Goal: Check status: Check status

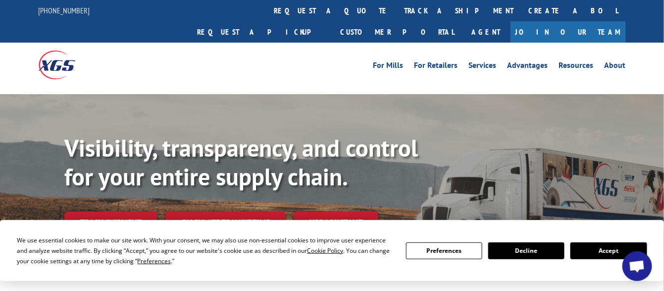
click at [577, 248] on button "Accept" at bounding box center [609, 250] width 76 height 17
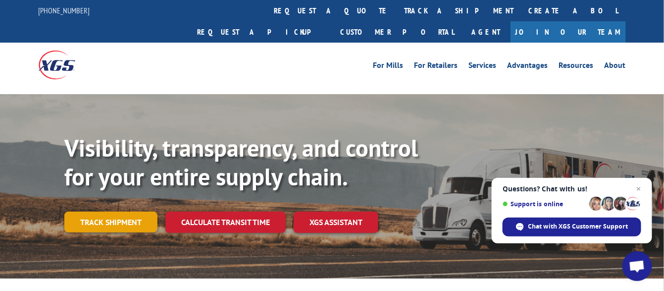
click at [136, 212] on link "Track shipment" at bounding box center [110, 222] width 93 height 21
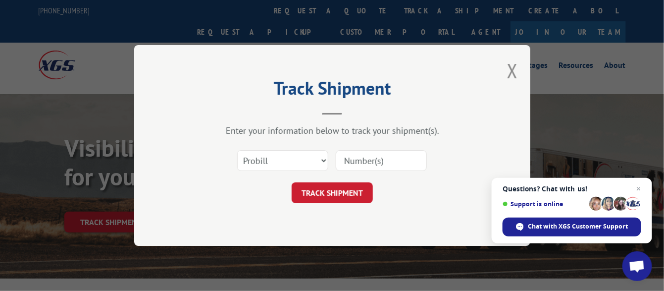
click at [372, 162] on input at bounding box center [381, 160] width 91 height 21
paste input "17235234BOL"
type input "17235234BOL"
click at [304, 163] on select "Select category... Probill BOL PO" at bounding box center [282, 160] width 91 height 21
select select "bol"
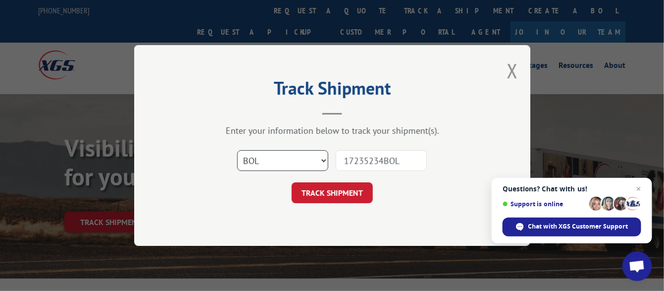
click at [237, 150] on select "Select category... Probill BOL PO" at bounding box center [282, 160] width 91 height 21
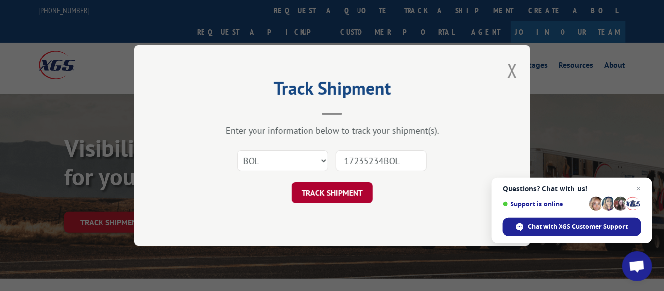
click at [344, 199] on button "TRACK SHIPMENT" at bounding box center [332, 192] width 81 height 21
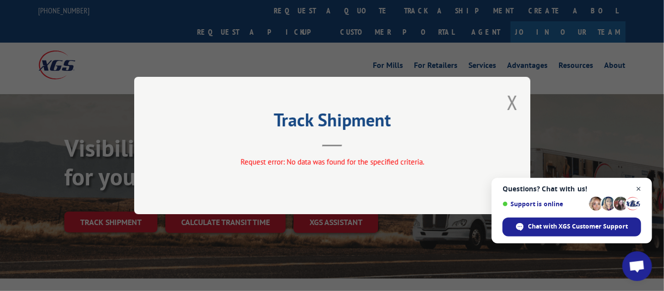
click at [641, 190] on span "Close chat" at bounding box center [639, 189] width 12 height 12
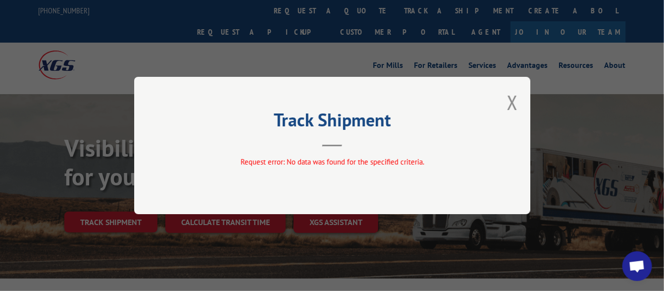
click at [347, 148] on div "Track Shipment Request error: No data was found for the specified criteria." at bounding box center [332, 145] width 396 height 137
click at [512, 106] on button "Close modal" at bounding box center [512, 102] width 11 height 26
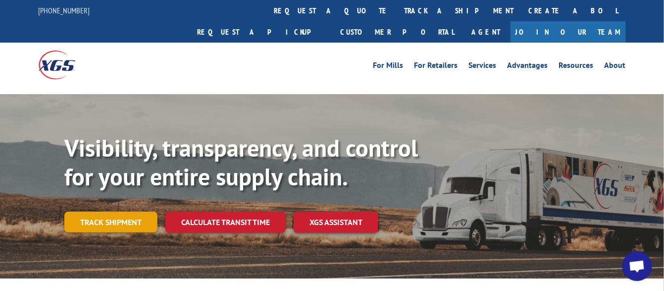
click at [98, 212] on link "Track shipment" at bounding box center [110, 222] width 93 height 21
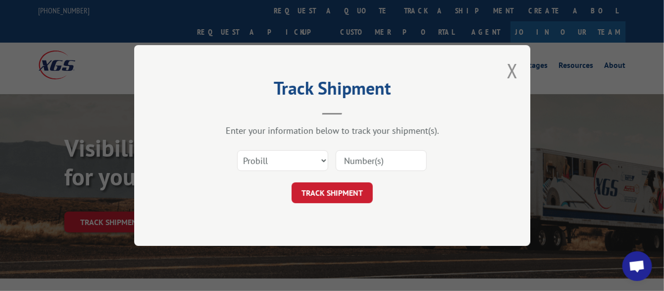
click at [366, 162] on input at bounding box center [381, 160] width 91 height 21
paste input "17235234BOL"
type input "17235234BOL"
click at [333, 194] on button "TRACK SHIPMENT" at bounding box center [332, 192] width 81 height 21
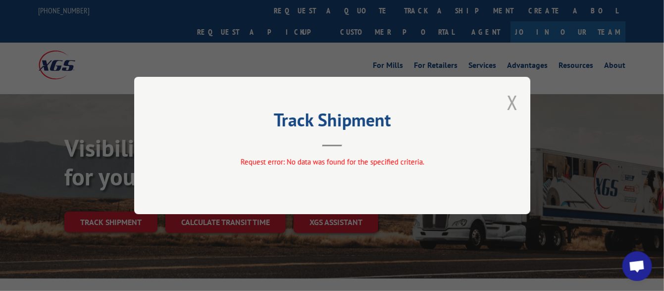
click at [512, 102] on button "Close modal" at bounding box center [512, 102] width 11 height 26
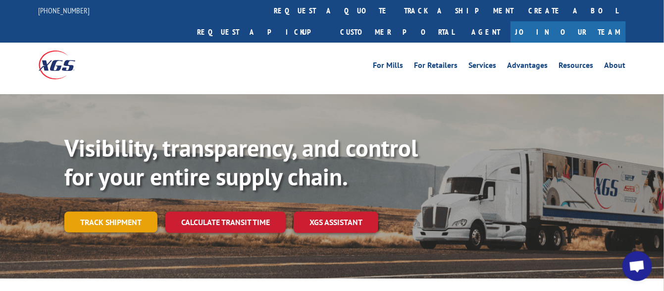
click at [95, 212] on link "Track shipment" at bounding box center [110, 222] width 93 height 21
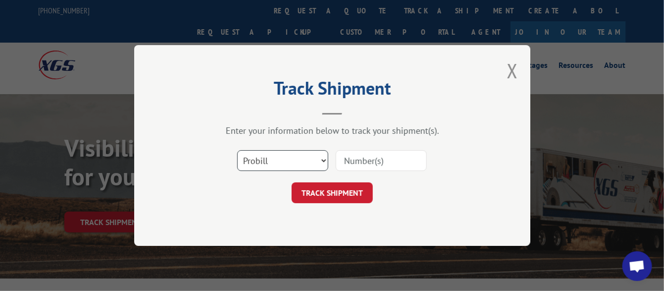
click at [305, 157] on select "Select category... Probill BOL PO" at bounding box center [282, 160] width 91 height 21
select select "po"
click at [237, 150] on select "Select category... Probill BOL PO" at bounding box center [282, 160] width 91 height 21
drag, startPoint x: 389, startPoint y: 162, endPoint x: 379, endPoint y: 173, distance: 14.4
click at [389, 162] on input at bounding box center [381, 160] width 91 height 21
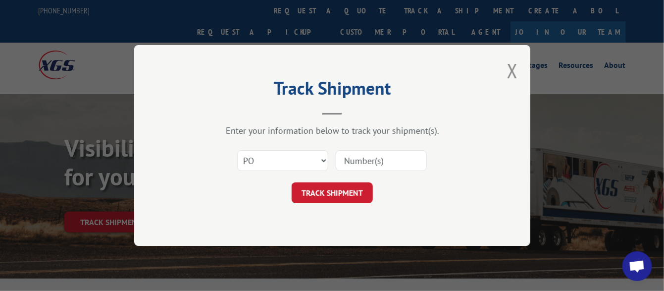
paste input "33581254"
type input "33581254"
click at [341, 194] on button "TRACK SHIPMENT" at bounding box center [332, 192] width 81 height 21
